Goal: Transaction & Acquisition: Subscribe to service/newsletter

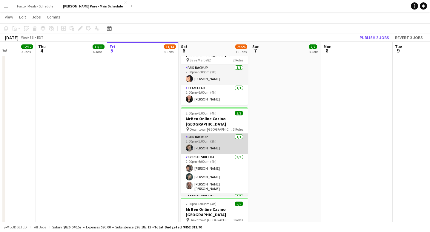
click at [207, 134] on app-card-role "Paid Backup [DATE] 2:00pm-5:00pm (3h) [PERSON_NAME]" at bounding box center [214, 144] width 67 height 20
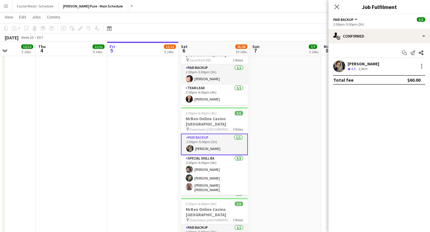
click at [366, 63] on div "[PERSON_NAME]" at bounding box center [364, 63] width 32 height 5
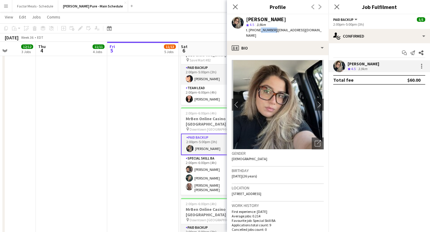
drag, startPoint x: 258, startPoint y: 31, endPoint x: 271, endPoint y: 31, distance: 12.8
click at [271, 31] on span "t. [PHONE_NUMBER]" at bounding box center [261, 30] width 31 height 4
click at [235, 10] on app-icon "Close pop-in" at bounding box center [235, 7] width 9 height 9
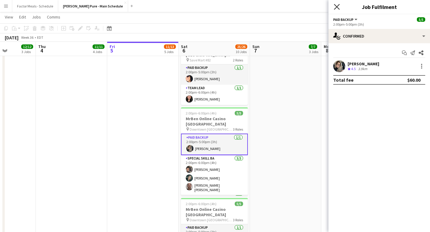
click at [339, 9] on icon at bounding box center [337, 7] width 6 height 6
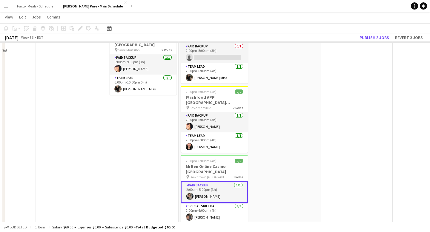
scroll to position [322, 0]
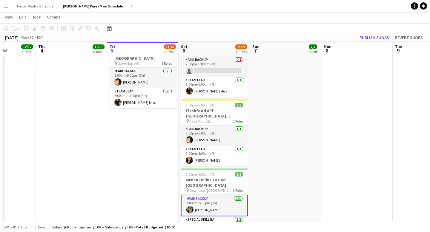
click at [5, 9] on button "Menu" at bounding box center [6, 6] width 12 height 12
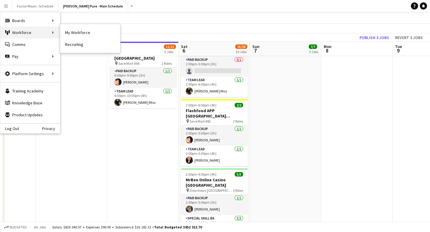
click at [30, 34] on div "Workforce Workforce" at bounding box center [30, 33] width 60 height 12
click at [53, 33] on div "Workforce Workforce" at bounding box center [30, 33] width 60 height 12
click at [70, 35] on link "My Workforce" at bounding box center [90, 33] width 60 height 12
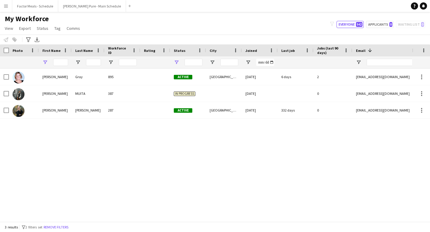
type input "*****"
type input "**********"
drag, startPoint x: 64, startPoint y: 63, endPoint x: 25, endPoint y: 67, distance: 39.1
click at [25, 67] on div "*****" at bounding box center [323, 62] width 647 height 12
type input "*"
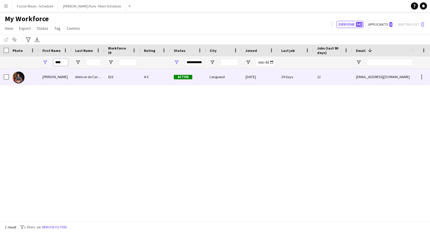
type input "****"
click at [21, 80] on img at bounding box center [19, 78] width 12 height 12
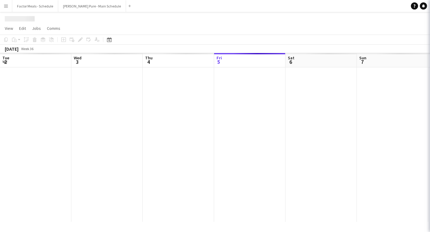
scroll to position [0, 143]
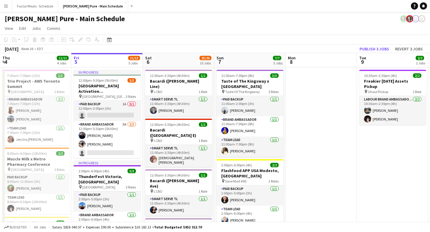
click at [5, 10] on button "Menu" at bounding box center [6, 6] width 12 height 12
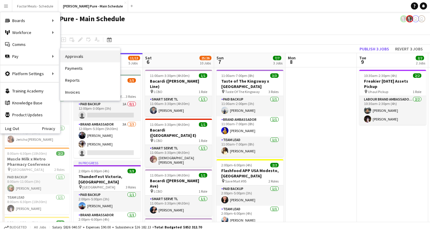
click at [83, 56] on link "Approvals" at bounding box center [90, 56] width 60 height 12
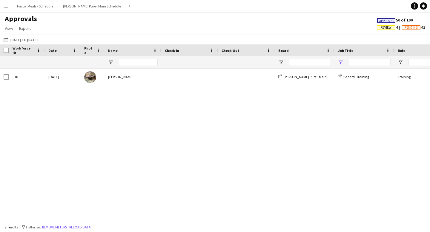
type input "*******"
click at [2, 6] on button "Menu" at bounding box center [6, 6] width 12 height 12
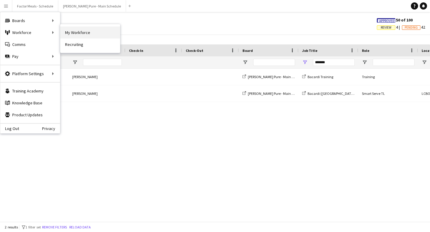
click at [83, 33] on link "My Workforce" at bounding box center [90, 33] width 60 height 12
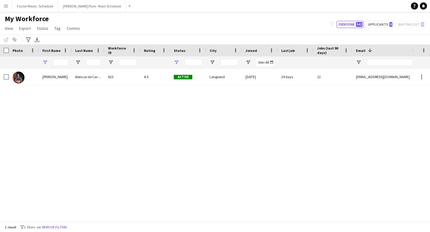
type input "****"
type input "**********"
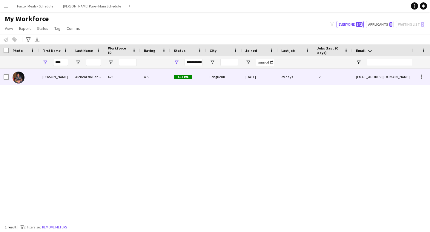
click at [16, 79] on img at bounding box center [19, 78] width 12 height 12
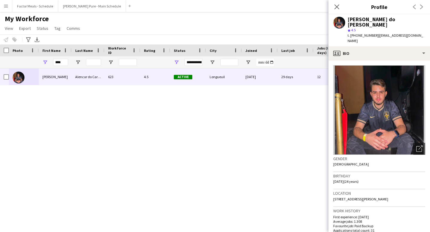
drag, startPoint x: 359, startPoint y: 31, endPoint x: 373, endPoint y: 31, distance: 13.7
click at [373, 33] on div "t. [PHONE_NUMBER] | [PERSON_NAME][EMAIL_ADDRESS][DOMAIN_NAME]" at bounding box center [387, 38] width 78 height 11
click at [70, 4] on button "[PERSON_NAME] Pure - Main Schedule Close" at bounding box center [92, 6] width 68 height 12
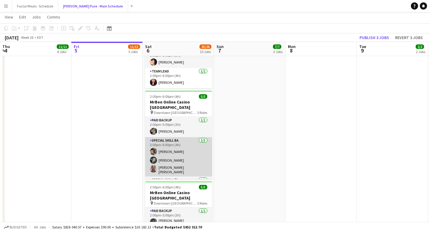
scroll to position [11, 0]
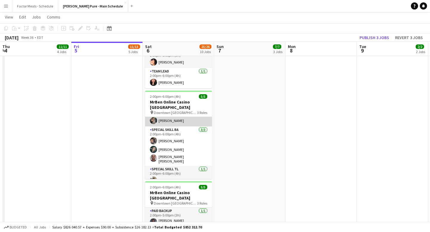
click at [185, 106] on app-card-role "Paid Backup [DATE] 2:00pm-5:00pm (3h) [PERSON_NAME]" at bounding box center [178, 116] width 67 height 20
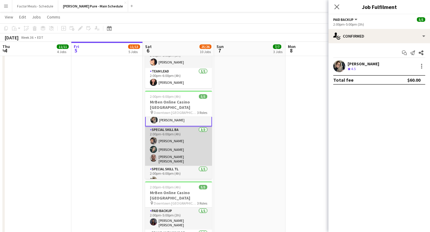
click at [171, 127] on app-card-role "Special Skill BA [DATE] 2:00pm-6:00pm (4h) [PERSON_NAME] Assia [PERSON_NAME] [P…" at bounding box center [178, 146] width 67 height 39
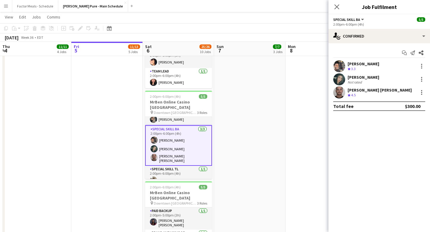
scroll to position [11, 0]
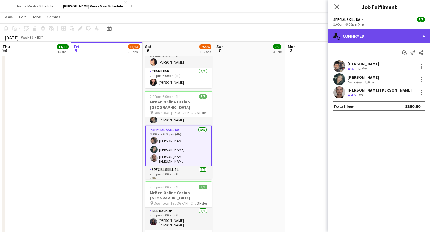
click at [363, 36] on div "single-neutral-actions-check-2 Confirmed" at bounding box center [379, 36] width 102 height 14
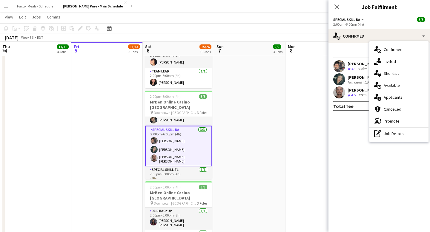
click at [387, 101] on div "single-neutral-actions-information Applicants" at bounding box center [398, 97] width 59 height 12
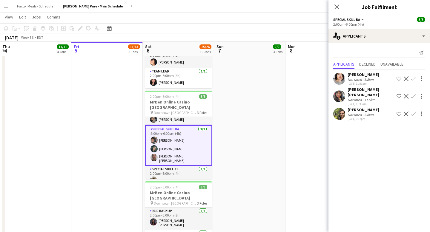
scroll to position [0, 0]
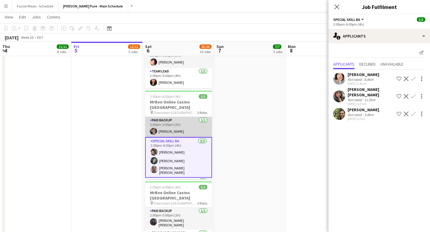
click at [171, 117] on app-card-role "Paid Backup [DATE] 2:00pm-5:00pm (3h) [PERSON_NAME]" at bounding box center [178, 127] width 67 height 20
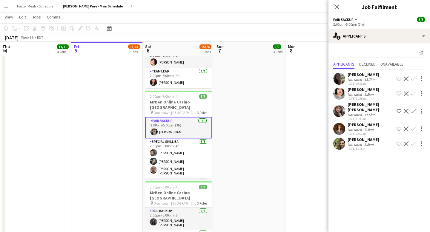
click at [198, 117] on app-card-role "Paid Backup [DATE] 2:00pm-5:00pm (3h) [PERSON_NAME]" at bounding box center [178, 128] width 67 height 22
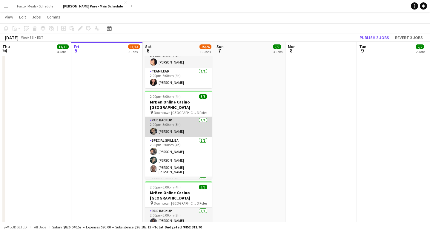
click at [176, 117] on app-card-role "Paid Backup [DATE] 2:00pm-5:00pm (3h) [PERSON_NAME]" at bounding box center [178, 127] width 67 height 20
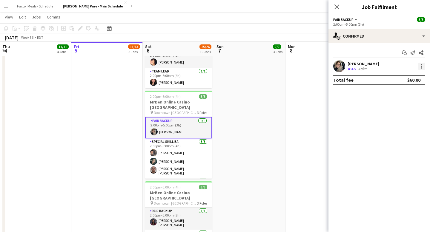
click at [421, 68] on div at bounding box center [421, 67] width 1 height 1
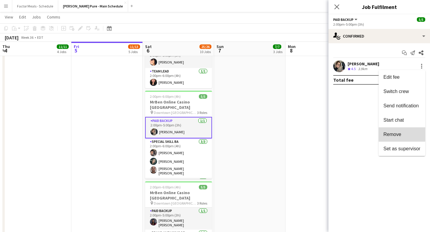
click at [393, 133] on span "Remove" at bounding box center [392, 134] width 18 height 5
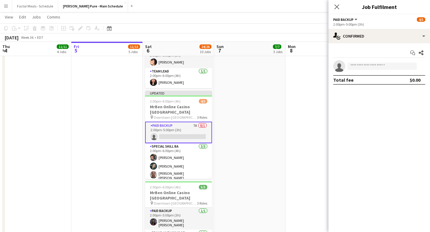
click at [298, 113] on app-date-cell at bounding box center [320, 20] width 71 height 706
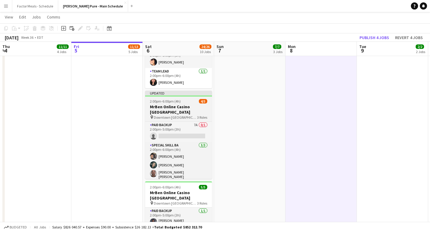
click at [164, 96] on div at bounding box center [178, 96] width 67 height 1
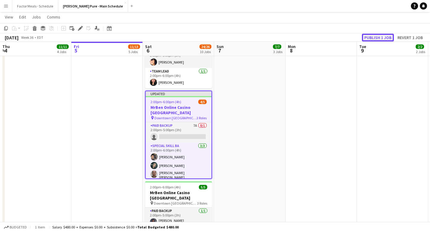
click at [378, 41] on button "Publish 1 job" at bounding box center [378, 38] width 32 height 8
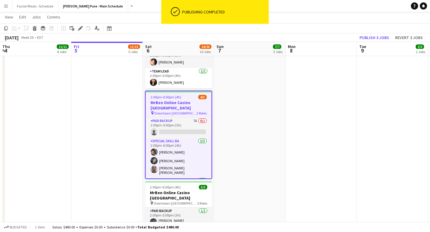
click at [251, 116] on app-date-cell "11:00am-7:00pm (8h) 3/3 Taste of The Kingsway x [GEOGRAPHIC_DATA] pin Taste Of …" at bounding box center [249, 20] width 71 height 706
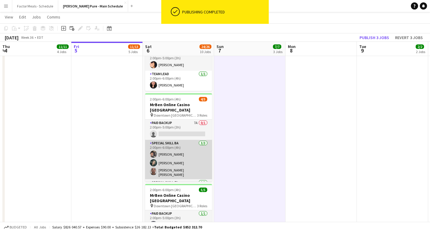
scroll to position [397, 0]
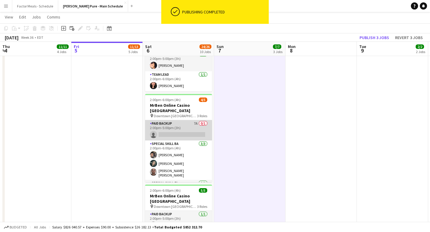
click at [169, 120] on app-card-role "Paid Backup 7A 0/1 2:00pm-5:00pm (3h) single-neutral-actions" at bounding box center [178, 130] width 67 height 20
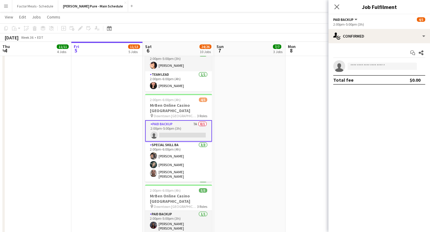
click at [229, 100] on app-date-cell "11:00am-7:00pm (8h) 3/3 Taste of The Kingsway x [GEOGRAPHIC_DATA] pin Taste Of …" at bounding box center [249, 23] width 71 height 706
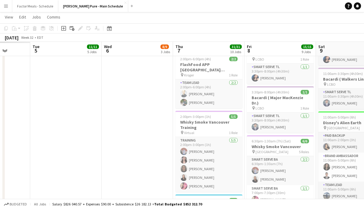
scroll to position [0, 0]
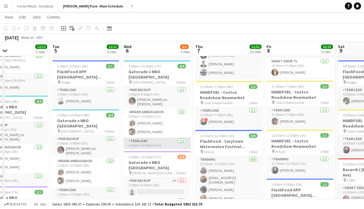
click at [167, 147] on app-card-role "Team Lead [DATE] 3:00pm-10:00pm (7h) [PERSON_NAME]" at bounding box center [157, 149] width 67 height 22
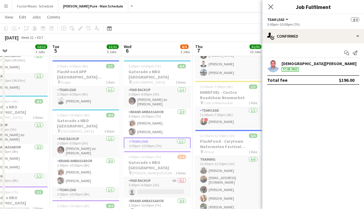
click at [274, 64] on app-user-avatar at bounding box center [273, 66] width 12 height 12
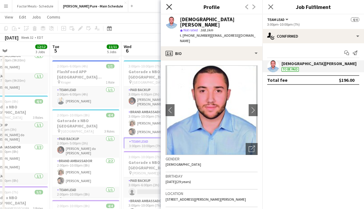
click at [168, 6] on icon at bounding box center [169, 7] width 6 height 6
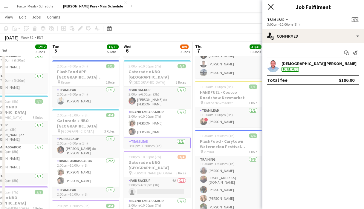
click at [269, 7] on icon "Close pop-in" at bounding box center [271, 7] width 6 height 6
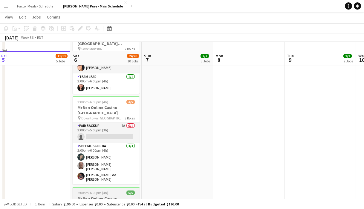
scroll to position [389, 0]
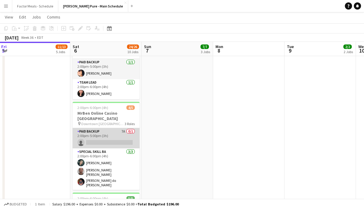
click at [116, 128] on app-card-role "Paid Backup 7A 0/1 2:00pm-5:00pm (3h) single-neutral-actions" at bounding box center [106, 138] width 67 height 20
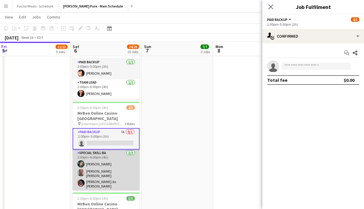
click at [106, 150] on app-card-role "Special Skill BA [DATE] 2:00pm-6:00pm (4h) Assia [PERSON_NAME] [PERSON_NAME] [P…" at bounding box center [106, 170] width 67 height 41
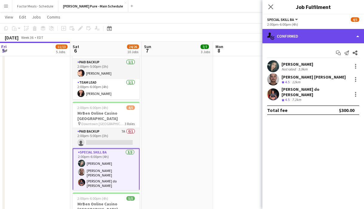
click at [303, 42] on div "single-neutral-actions-check-2 Confirmed" at bounding box center [313, 36] width 102 height 14
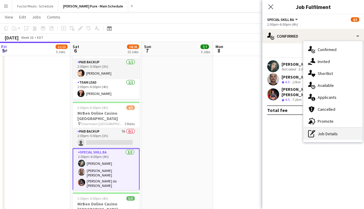
click at [318, 132] on div "pen-write Job Details" at bounding box center [332, 134] width 59 height 12
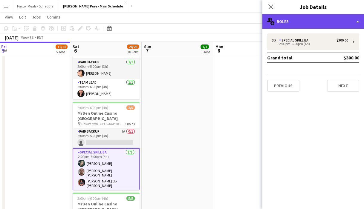
click at [290, 21] on div "multiple-users-add Roles" at bounding box center [313, 21] width 102 height 14
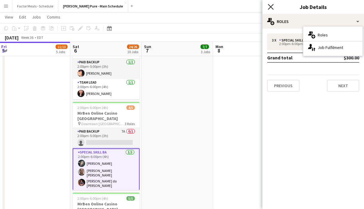
click at [272, 8] on icon at bounding box center [271, 7] width 6 height 6
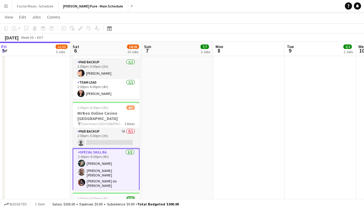
click at [111, 110] on h3 "MrBen Online Casino [GEOGRAPHIC_DATA]" at bounding box center [106, 115] width 67 height 11
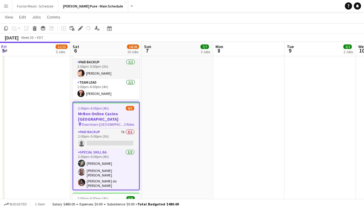
click at [99, 103] on app-job-card "2:00pm-6:00pm (4h) 4/5 MrBen Online Casino [GEOGRAPHIC_DATA] pin Downtown Montr…" at bounding box center [106, 146] width 67 height 88
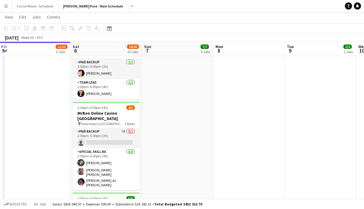
click at [99, 128] on app-card-role "Paid Backup 7A 0/1 2:00pm-5:00pm (3h) single-neutral-actions" at bounding box center [106, 138] width 67 height 20
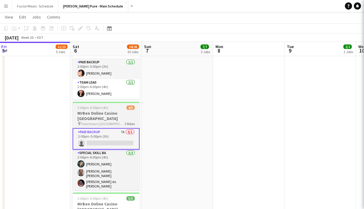
click at [99, 110] on h3 "MrBen Online Casino [GEOGRAPHIC_DATA]" at bounding box center [106, 115] width 67 height 11
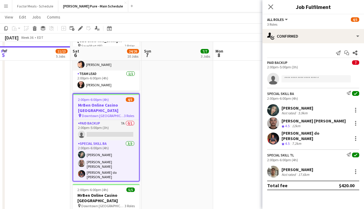
scroll to position [402, 0]
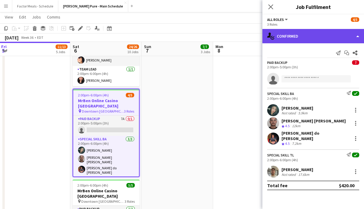
click at [325, 37] on div "single-neutral-actions-check-2 Confirmed" at bounding box center [313, 36] width 102 height 14
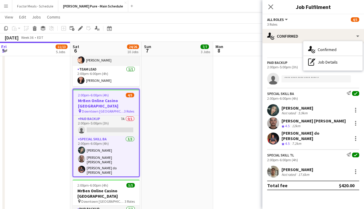
click at [264, 6] on div "Close pop-in" at bounding box center [270, 7] width 17 height 14
click at [269, 7] on icon "Close pop-in" at bounding box center [271, 7] width 6 height 6
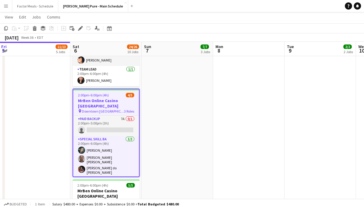
click at [125, 98] on h3 "MrBen Online Casino [GEOGRAPHIC_DATA]" at bounding box center [106, 103] width 66 height 11
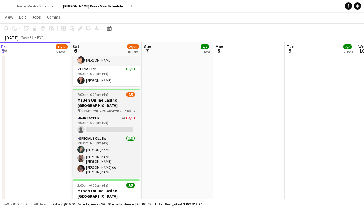
click at [115, 92] on div "2:00pm-6:00pm (4h) 4/5" at bounding box center [106, 94] width 67 height 4
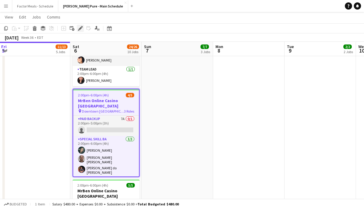
click at [79, 28] on icon at bounding box center [80, 28] width 3 height 3
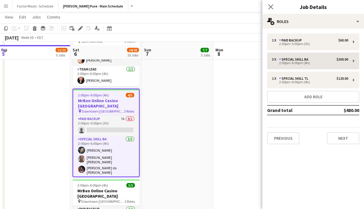
scroll to position [406, 0]
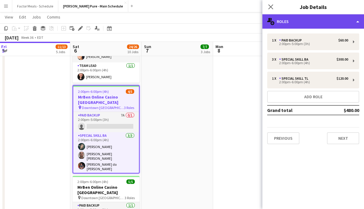
click at [301, 23] on div "multiple-users-add Roles" at bounding box center [313, 21] width 102 height 14
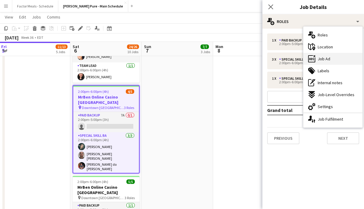
click at [318, 61] on span "Job Ad" at bounding box center [323, 58] width 13 height 5
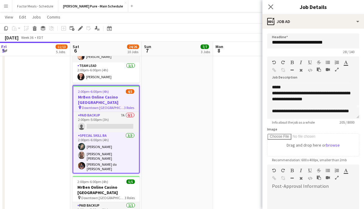
scroll to position [0, 0]
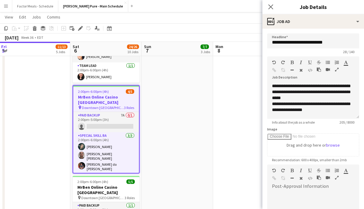
click at [208, 122] on app-date-cell "11:00am-7:00pm (8h) 3/3 Taste of The Kingsway x [GEOGRAPHIC_DATA] pin Taste Of …" at bounding box center [177, 126] width 71 height 931
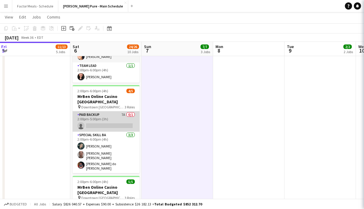
click at [113, 111] on app-card-role "Paid Backup 7A 0/1 2:00pm-5:00pm (3h) single-neutral-actions" at bounding box center [106, 121] width 67 height 20
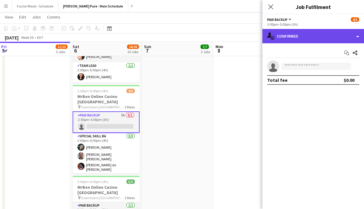
click at [295, 35] on div "single-neutral-actions-check-2 Confirmed" at bounding box center [313, 36] width 102 height 14
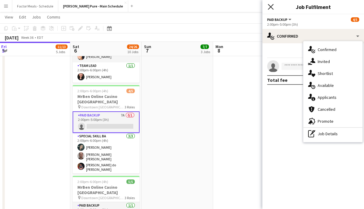
click at [269, 7] on icon at bounding box center [271, 7] width 6 height 6
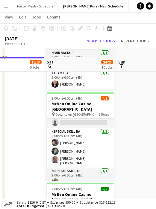
scroll to position [10, 0]
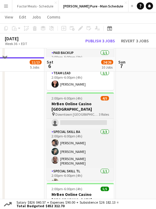
click at [72, 112] on span "Downtown [GEOGRAPHIC_DATA]" at bounding box center [76, 114] width 43 height 4
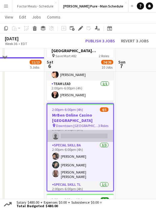
scroll to position [0, 0]
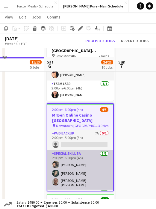
click at [77, 151] on app-card-role "Special Skill BA [DATE] 2:00pm-6:00pm (4h) [PERSON_NAME] Assia [PERSON_NAME] [P…" at bounding box center [80, 170] width 66 height 39
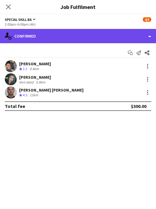
click at [77, 32] on div "single-neutral-actions-check-2 Confirmed" at bounding box center [78, 36] width 156 height 14
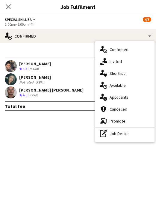
click at [88, 22] on div "Special Skill BA All roles Special Skill BA 4/5" at bounding box center [78, 19] width 146 height 5
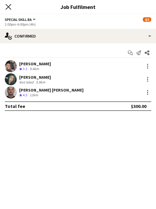
click at [9, 9] on icon "Close pop-in" at bounding box center [8, 7] width 6 height 6
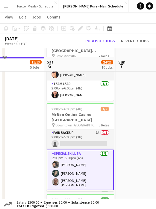
click at [68, 123] on span "Downtown [GEOGRAPHIC_DATA]" at bounding box center [76, 125] width 43 height 4
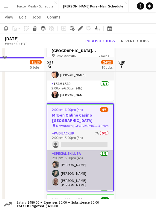
click at [72, 151] on app-card-role "Special Skill BA [DATE] 2:00pm-6:00pm (4h) [PERSON_NAME] Assia [PERSON_NAME] [P…" at bounding box center [80, 170] width 66 height 39
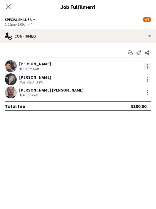
click at [146, 69] on div at bounding box center [147, 66] width 7 height 7
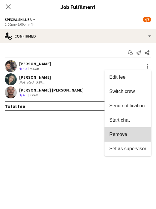
click at [112, 136] on span "Remove" at bounding box center [118, 134] width 18 height 5
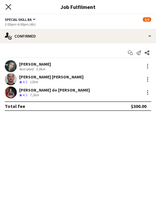
click at [7, 6] on icon at bounding box center [8, 7] width 6 height 6
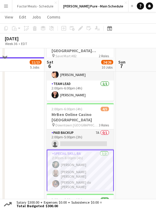
click at [122, 93] on app-date-cell "11:00am-7:00pm (8h) 3/3 Taste of The Kingsway x [GEOGRAPHIC_DATA] pin Taste Of …" at bounding box center [151, 32] width 71 height 706
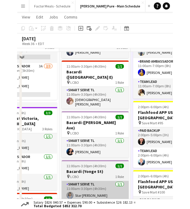
scroll to position [38, 0]
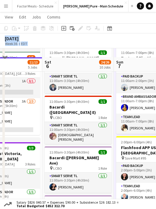
drag, startPoint x: 154, startPoint y: 20, endPoint x: 197, endPoint y: 20, distance: 43.0
click at [154, 15] on app-page-menu "View Day view expanded Day view collapsed Month view Date picker Jump to today …" at bounding box center [78, 17] width 156 height 11
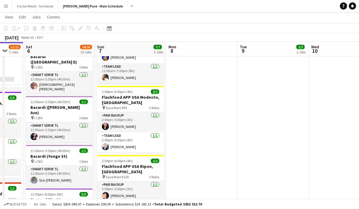
scroll to position [0, 174]
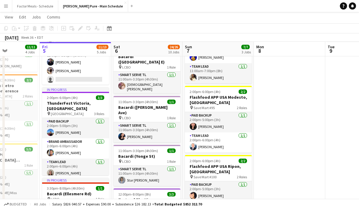
click at [4, 7] on app-icon "Menu" at bounding box center [6, 6] width 5 height 5
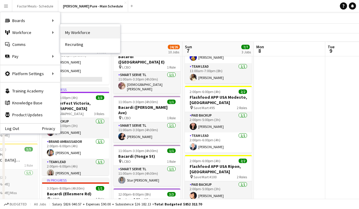
click at [79, 34] on link "My Workforce" at bounding box center [90, 33] width 60 height 12
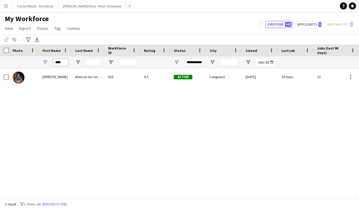
drag, startPoint x: 67, startPoint y: 61, endPoint x: 40, endPoint y: 60, distance: 26.9
click at [40, 61] on div "****" at bounding box center [55, 62] width 33 height 12
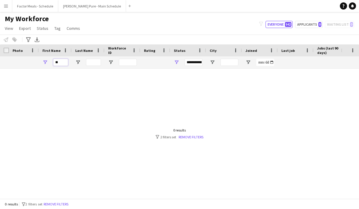
type input "*"
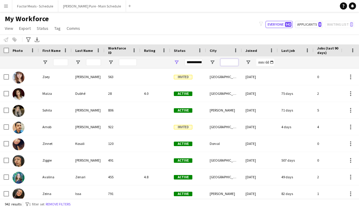
click at [203, 63] on input "City Filter Input" at bounding box center [229, 62] width 18 height 7
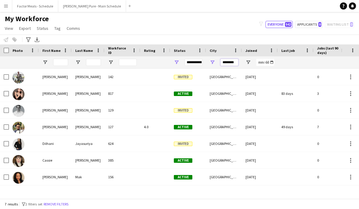
type input "********"
click at [203, 21] on div "filter-1 Everyone 942 Applicants 8 Waiting list 0" at bounding box center [306, 24] width 105 height 7
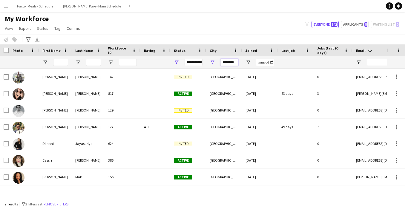
click at [203, 64] on input "********" at bounding box center [229, 62] width 18 height 7
drag, startPoint x: 236, startPoint y: 63, endPoint x: 208, endPoint y: 59, distance: 27.8
click at [203, 60] on div "********" at bounding box center [224, 62] width 36 height 12
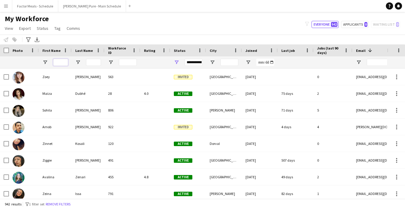
click at [62, 62] on input "First Name Filter Input" at bounding box center [60, 62] width 15 height 7
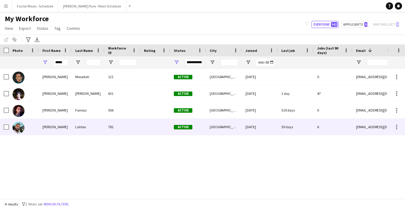
click at [49, 127] on div "Ahmed" at bounding box center [55, 127] width 33 height 16
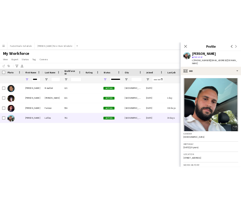
scroll to position [1, 0]
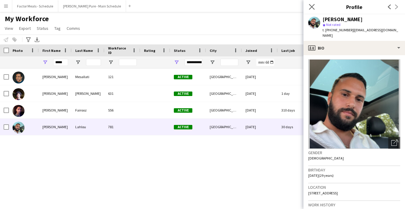
click at [203, 10] on app-icon "Close pop-in" at bounding box center [312, 7] width 9 height 9
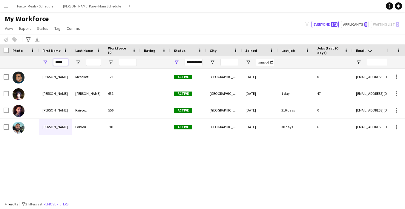
drag, startPoint x: 67, startPoint y: 62, endPoint x: 32, endPoint y: 62, distance: 34.4
click at [32, 62] on div "**********" at bounding box center [323, 62] width 647 height 12
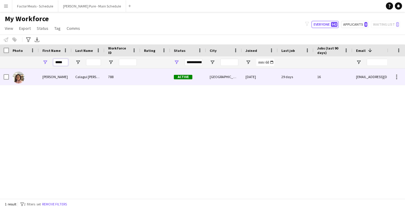
type input "*****"
click at [70, 81] on div "Irene" at bounding box center [55, 77] width 33 height 16
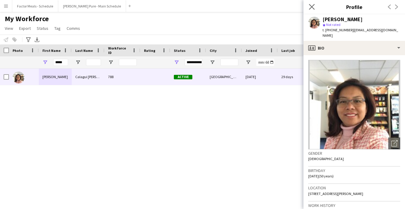
click at [203, 5] on app-icon "Close pop-in" at bounding box center [312, 7] width 9 height 9
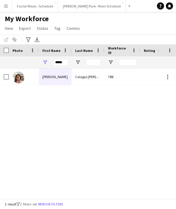
click at [5, 7] on app-icon "Menu" at bounding box center [6, 6] width 5 height 5
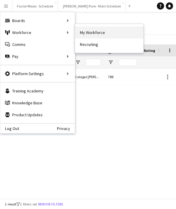
click at [84, 31] on link "My Workforce" at bounding box center [109, 33] width 68 height 12
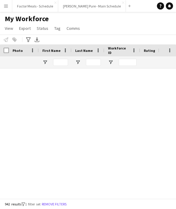
type input "*****"
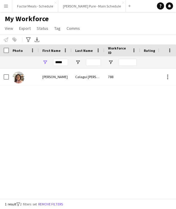
click at [4, 8] on app-icon "Menu" at bounding box center [6, 6] width 5 height 5
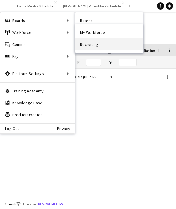
click at [85, 42] on link "Recruiting" at bounding box center [109, 45] width 68 height 12
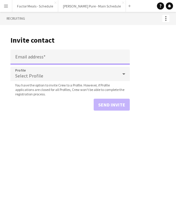
click at [56, 55] on input "Email address" at bounding box center [69, 57] width 119 height 15
paste input "**********"
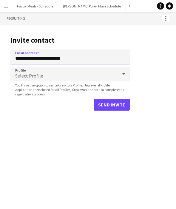
type input "**********"
click at [52, 71] on div "Select Profile" at bounding box center [64, 74] width 108 height 14
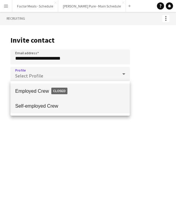
click at [35, 103] on span "Self-employed Crew" at bounding box center [70, 106] width 110 height 6
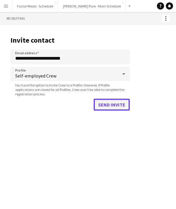
click at [100, 103] on button "Send invite" at bounding box center [112, 105] width 36 height 12
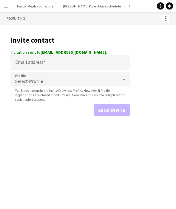
click at [6, 4] on app-icon "Menu" at bounding box center [6, 6] width 5 height 5
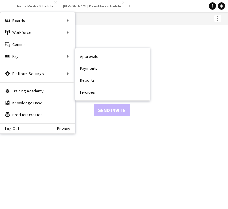
click at [203, 49] on main "Invite contact Invitation sent to seriousjones780@gmail.com. Email address Prof…" at bounding box center [114, 75] width 228 height 100
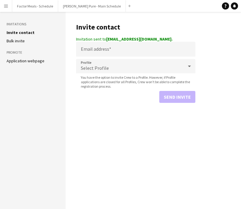
click at [7, 5] on app-icon "Menu" at bounding box center [6, 6] width 5 height 5
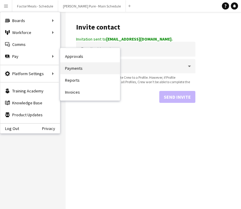
click at [89, 69] on link "Payments" at bounding box center [90, 68] width 60 height 12
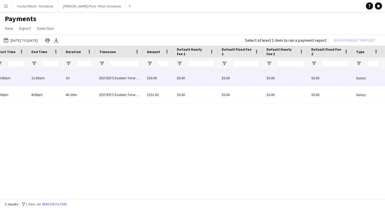
scroll to position [0, 143]
